Goal: Information Seeking & Learning: Learn about a topic

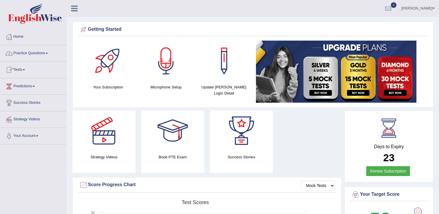
click at [44, 53] on link "Practice Questions" at bounding box center [33, 52] width 66 height 14
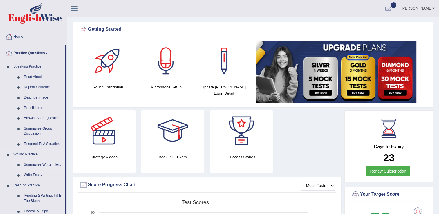
click at [43, 165] on link "Summarize Written Text" at bounding box center [43, 164] width 44 height 10
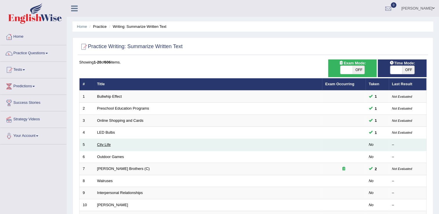
click at [99, 144] on link "City Life" at bounding box center [104, 144] width 14 height 4
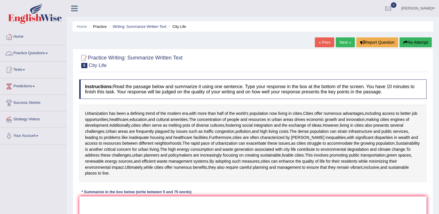
click at [48, 53] on span at bounding box center [47, 53] width 2 height 1
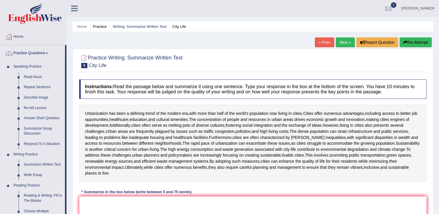
click at [26, 185] on link "Reading Practice" at bounding box center [38, 185] width 54 height 10
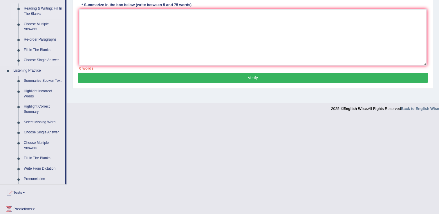
click at [34, 9] on link "Reading & Writing: Fill In The Blanks" at bounding box center [43, 10] width 44 height 15
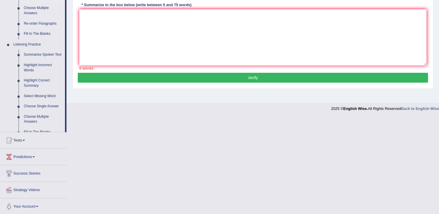
scroll to position [90, 0]
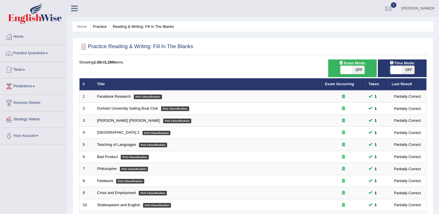
scroll to position [168, 0]
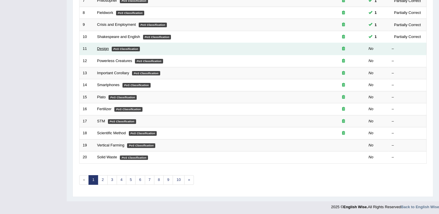
click at [99, 47] on link "Design" at bounding box center [103, 48] width 12 height 4
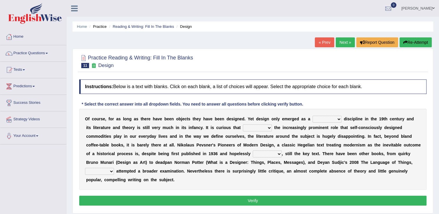
click at [324, 119] on select "bilateral ubiquitous foremost dedicated" at bounding box center [326, 119] width 29 height 7
select select "ubiquitous"
click at [312, 116] on select "bilateral ubiquitous foremost dedicated" at bounding box center [326, 119] width 29 height 7
click at [243, 129] on select "since despite within through" at bounding box center [257, 127] width 29 height 7
select select "since"
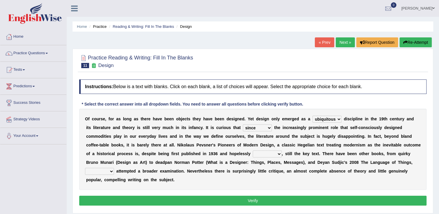
click at [243, 124] on select "since despite within through" at bounding box center [257, 127] width 29 height 7
click at [252, 153] on select "dates dating date dated" at bounding box center [266, 153] width 29 height 7
select select "dated"
click at [252, 150] on select "dates dating date dated" at bounding box center [266, 153] width 29 height 7
click at [114, 168] on select "which then however as" at bounding box center [99, 171] width 29 height 7
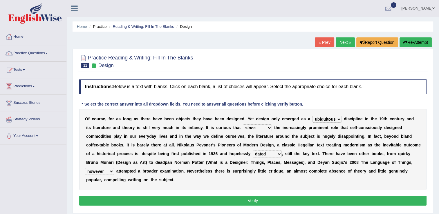
click at [114, 168] on select "which then however as" at bounding box center [99, 171] width 29 height 7
select select "then"
click at [114, 168] on select "which then however as" at bounding box center [99, 171] width 29 height 7
click at [296, 196] on button "Verify" at bounding box center [252, 201] width 347 height 10
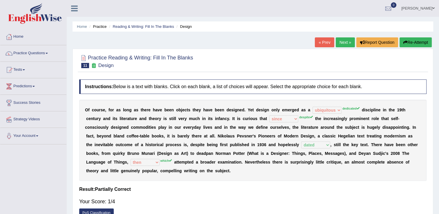
click at [437, 174] on div "Home Practice Reading & Writing: Fill In The Blanks Design « Prev Next » Report…" at bounding box center [253, 145] width 372 height 290
click at [340, 42] on link "Next »" at bounding box center [344, 42] width 19 height 10
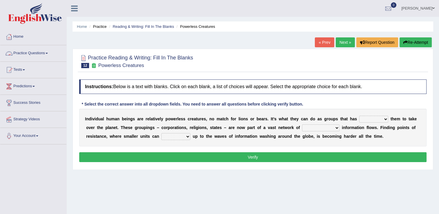
click at [48, 54] on link "Practice Questions" at bounding box center [33, 52] width 66 height 14
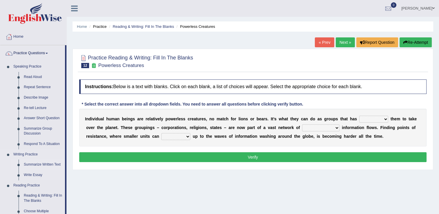
click at [33, 166] on link "Summarize Written Text" at bounding box center [43, 164] width 44 height 10
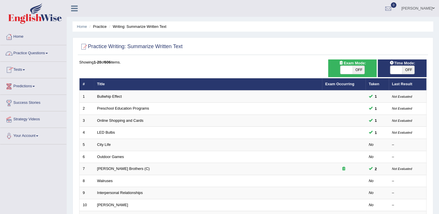
click at [46, 50] on link "Practice Questions" at bounding box center [33, 52] width 66 height 14
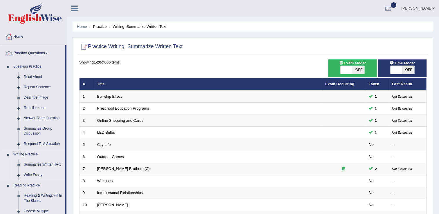
click at [34, 176] on link "Write Essay" at bounding box center [43, 175] width 44 height 10
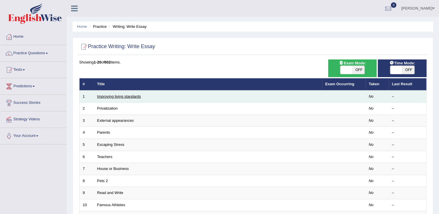
click at [111, 97] on link "Improving living standards" at bounding box center [119, 96] width 44 height 4
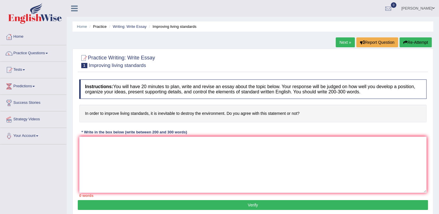
click at [20, 38] on link "Home" at bounding box center [33, 36] width 66 height 14
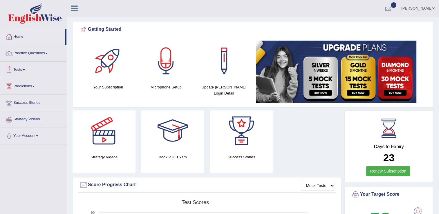
click at [21, 71] on link "Tests" at bounding box center [33, 69] width 66 height 14
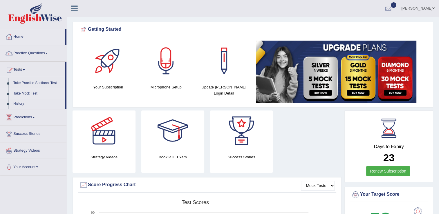
click at [29, 92] on link "Take Mock Test" at bounding box center [38, 93] width 54 height 10
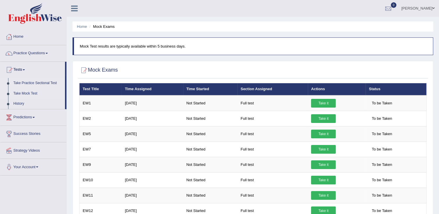
click at [47, 83] on link "Take Practice Sectional Test" at bounding box center [38, 83] width 54 height 10
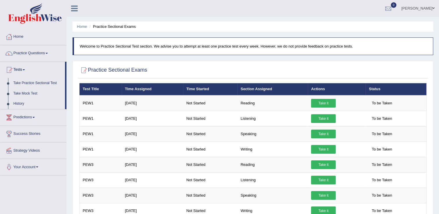
click at [25, 70] on span at bounding box center [24, 69] width 2 height 1
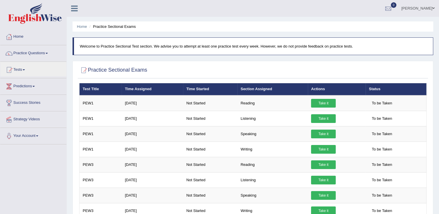
click at [48, 50] on link "Practice Questions" at bounding box center [33, 52] width 66 height 14
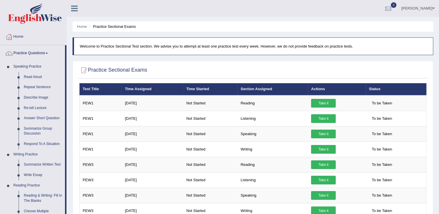
scroll to position [187, 0]
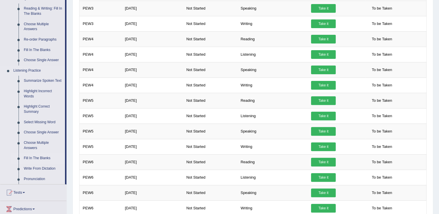
click at [44, 161] on link "Fill In The Blanks" at bounding box center [43, 158] width 44 height 10
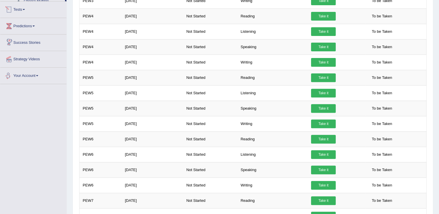
scroll to position [278, 0]
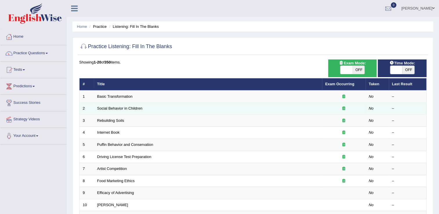
click at [97, 104] on td "Social Behavior in Children" at bounding box center [208, 109] width 228 height 12
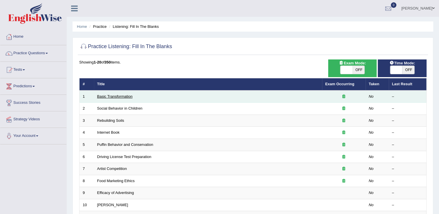
click at [110, 95] on link "Basic Transformation" at bounding box center [114, 96] width 35 height 4
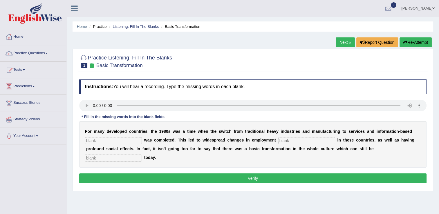
click at [48, 55] on link "Practice Questions" at bounding box center [33, 52] width 66 height 14
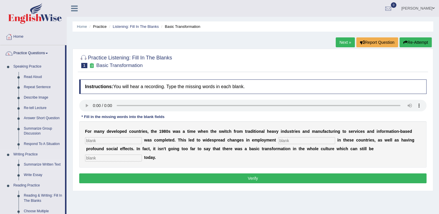
click at [43, 166] on link "Summarize Written Text" at bounding box center [43, 164] width 44 height 10
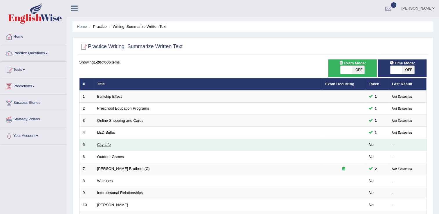
click at [103, 143] on link "City Life" at bounding box center [104, 144] width 14 height 4
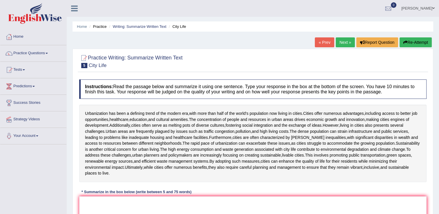
click at [48, 53] on span at bounding box center [47, 53] width 2 height 1
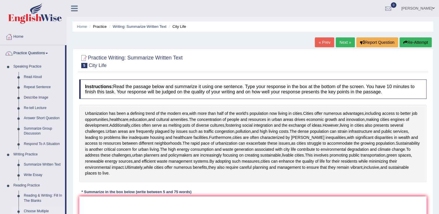
click at [32, 212] on link "Choose Multiple Answers" at bounding box center [43, 213] width 44 height 15
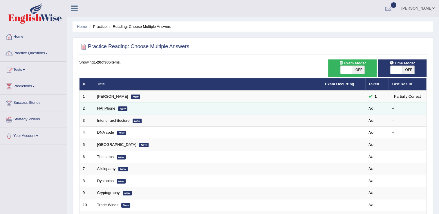
click at [110, 109] on link "HAI Phone" at bounding box center [106, 108] width 18 height 4
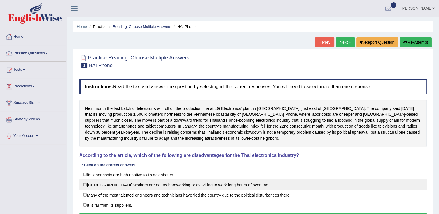
click at [86, 183] on label "Thai workers are not as hardworking or as willing to work long hours of overtim…" at bounding box center [252, 184] width 347 height 10
checkbox input "true"
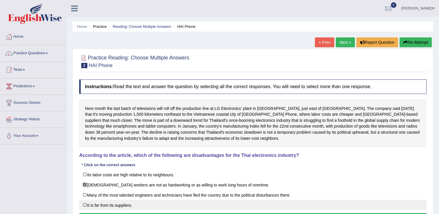
click at [85, 204] on label "It is far from its suppliers." at bounding box center [252, 205] width 347 height 10
checkbox input "true"
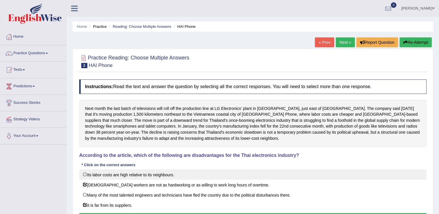
click at [85, 174] on label "Its labor costs are high relative to its neighbours." at bounding box center [252, 174] width 347 height 10
checkbox input "true"
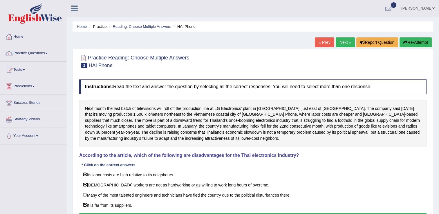
click at [182, 213] on button "Verify" at bounding box center [252, 218] width 347 height 10
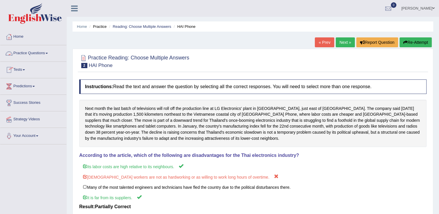
click at [45, 52] on link "Practice Questions" at bounding box center [33, 52] width 66 height 14
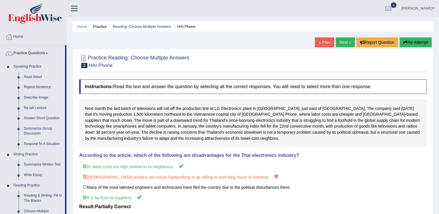
scroll to position [187, 0]
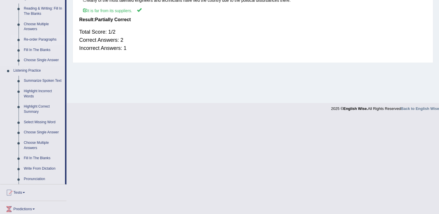
click at [45, 39] on link "Re-order Paragraphs" at bounding box center [43, 39] width 44 height 10
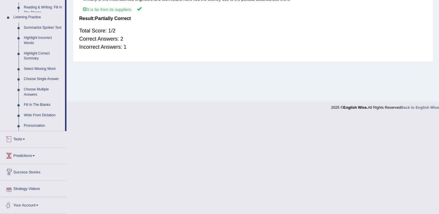
scroll to position [184, 0]
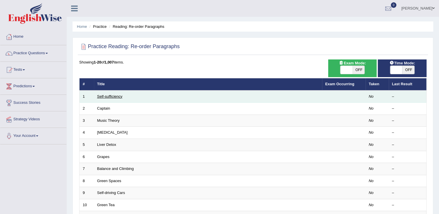
click at [107, 94] on link "Self-sufficiency" at bounding box center [109, 96] width 25 height 4
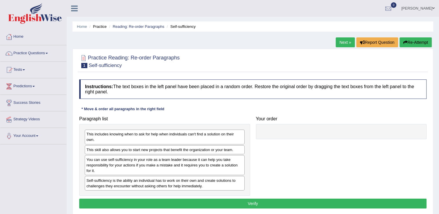
click at [176, 181] on div "Self-sufficiency is the ability an individual has to work on their own and crea…" at bounding box center [165, 183] width 160 height 14
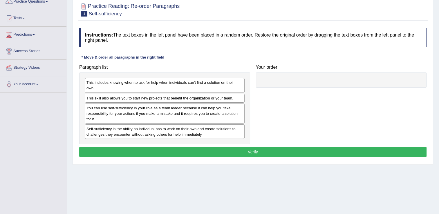
scroll to position [90, 0]
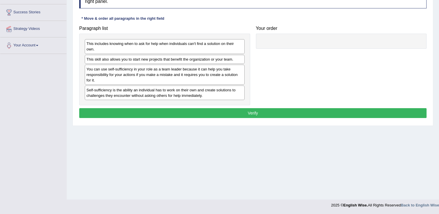
click at [219, 91] on div "Self-sufficiency is the ability an individual has to work on their own and crea…" at bounding box center [165, 93] width 160 height 14
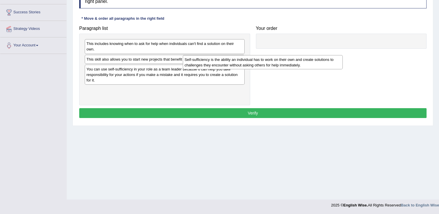
drag, startPoint x: 230, startPoint y: 89, endPoint x: 349, endPoint y: 56, distance: 122.9
click at [342, 56] on div "Self-sufficiency is the ability an individual has to work on their own and crea…" at bounding box center [263, 62] width 160 height 14
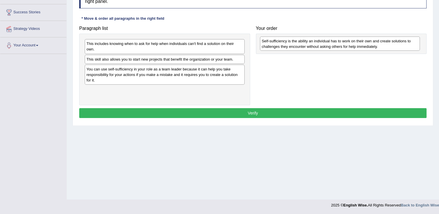
drag, startPoint x: 227, startPoint y: 92, endPoint x: 402, endPoint y: 43, distance: 181.7
click at [402, 43] on div "Self-sufficiency is the ability an individual has to work on their own and crea…" at bounding box center [340, 44] width 160 height 14
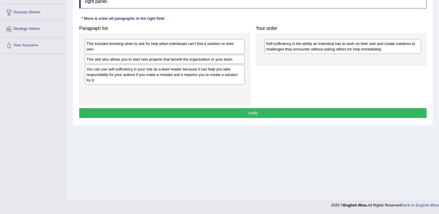
click at [235, 74] on div "You can use self-sufficiency in your role as a team leader because it can help …" at bounding box center [165, 75] width 160 height 20
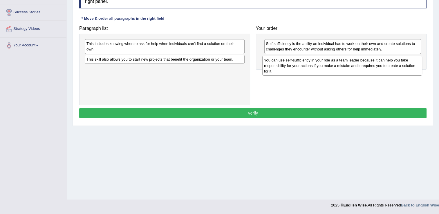
drag, startPoint x: 240, startPoint y: 75, endPoint x: 417, endPoint y: 66, distance: 177.6
click at [417, 66] on div "You can use self-sufficiency in your role as a team leader because it can help …" at bounding box center [342, 66] width 160 height 20
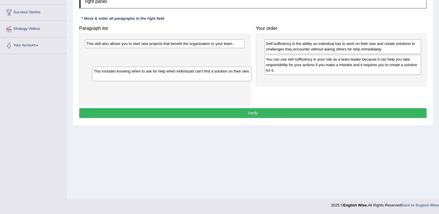
drag, startPoint x: 229, startPoint y: 50, endPoint x: 235, endPoint y: 77, distance: 27.7
click at [235, 77] on div "This includes knowing when to ask for help when individuals can't find a soluti…" at bounding box center [172, 74] width 160 height 14
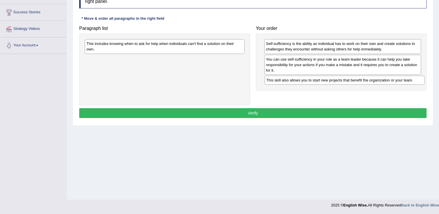
drag, startPoint x: 232, startPoint y: 42, endPoint x: 412, endPoint y: 79, distance: 183.4
click at [412, 79] on div "This skill also allows you to start new projects that benefit the organization …" at bounding box center [344, 80] width 160 height 9
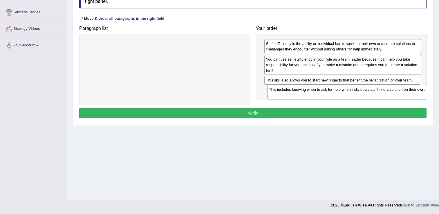
drag, startPoint x: 231, startPoint y: 43, endPoint x: 413, endPoint y: 89, distance: 188.0
click at [413, 89] on div "This includes knowing when to ask for help when individuals can't find a soluti…" at bounding box center [347, 92] width 160 height 14
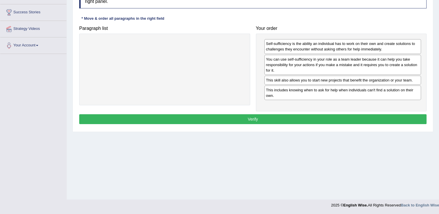
click at [390, 118] on button "Verify" at bounding box center [252, 119] width 347 height 10
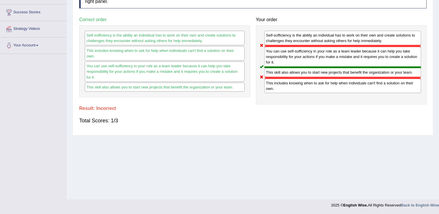
click at [437, 33] on div "Home Practice Reading: Re-order Paragraphs Self-sufficiency Next » Report Quest…" at bounding box center [253, 55] width 372 height 290
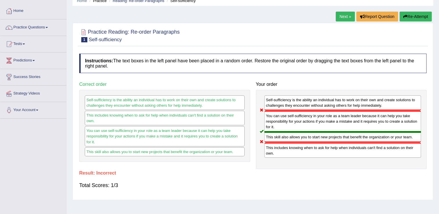
scroll to position [0, 0]
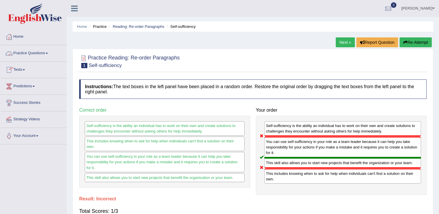
click at [43, 51] on link "Practice Questions" at bounding box center [33, 52] width 66 height 14
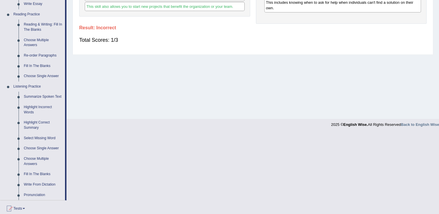
scroll to position [187, 0]
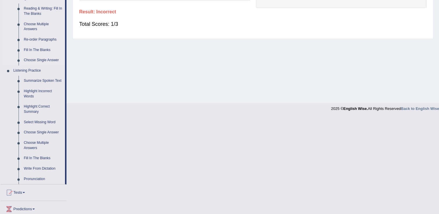
click at [42, 61] on link "Choose Single Answer" at bounding box center [43, 60] width 44 height 10
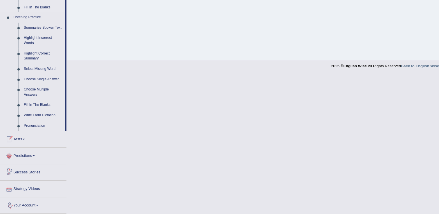
scroll to position [240, 0]
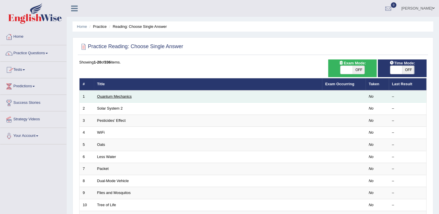
click at [98, 96] on link "Quantum Mechanics" at bounding box center [114, 96] width 34 height 4
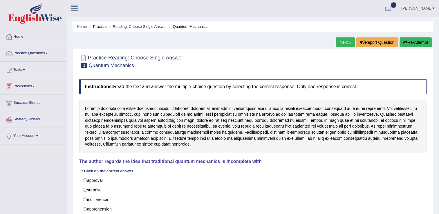
scroll to position [90, 0]
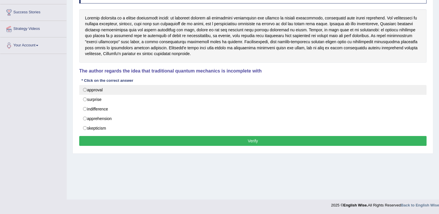
click at [109, 89] on label "approval" at bounding box center [252, 90] width 347 height 10
radio input "true"
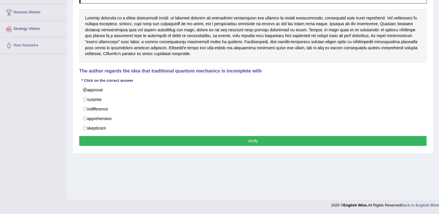
click at [133, 137] on button "Verify" at bounding box center [252, 141] width 347 height 10
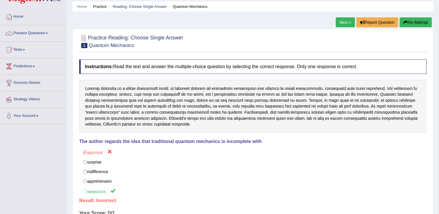
scroll to position [0, 0]
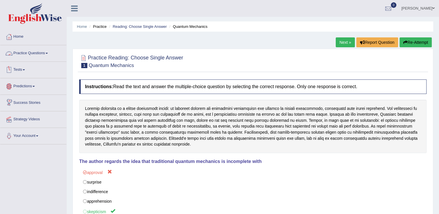
click at [50, 51] on link "Practice Questions" at bounding box center [33, 52] width 66 height 14
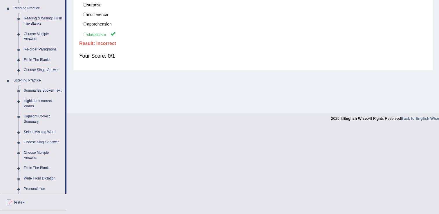
scroll to position [187, 0]
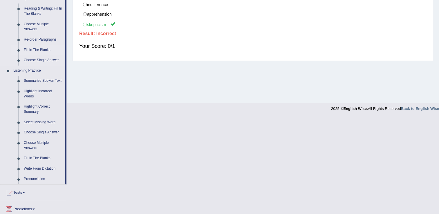
click at [35, 50] on link "Fill In The Blanks" at bounding box center [43, 50] width 44 height 10
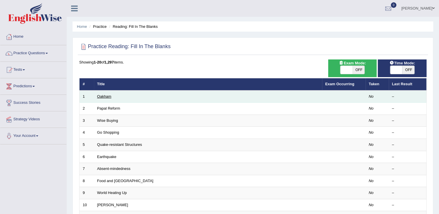
click at [108, 98] on link "Oakham" at bounding box center [104, 96] width 14 height 4
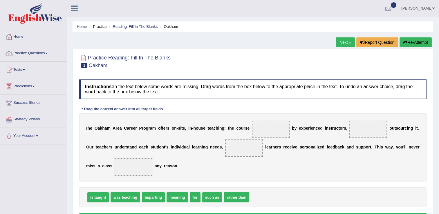
drag, startPoint x: 0, startPoint y: 0, endPoint x: 163, endPoint y: 88, distance: 185.2
click at [163, 88] on h4 "Instructions: In the text below some words are missing. Drag words from the box…" at bounding box center [252, 88] width 347 height 19
click at [191, 195] on span "for" at bounding box center [195, 197] width 11 height 10
drag, startPoint x: 191, startPoint y: 195, endPoint x: 194, endPoint y: 193, distance: 3.1
